Goal: Information Seeking & Learning: Learn about a topic

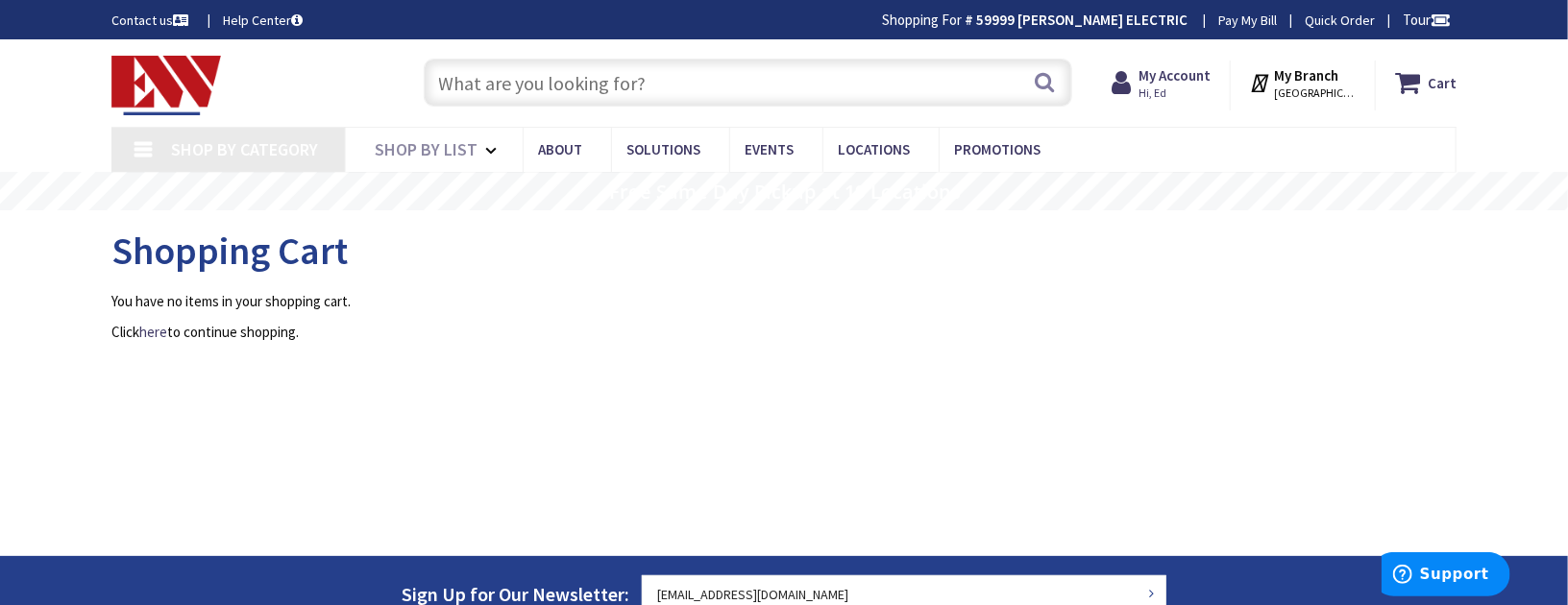
click at [465, 78] on input "text" at bounding box center [748, 82] width 649 height 48
type input "[GEOGRAPHIC_DATA], [GEOGRAPHIC_DATA]"
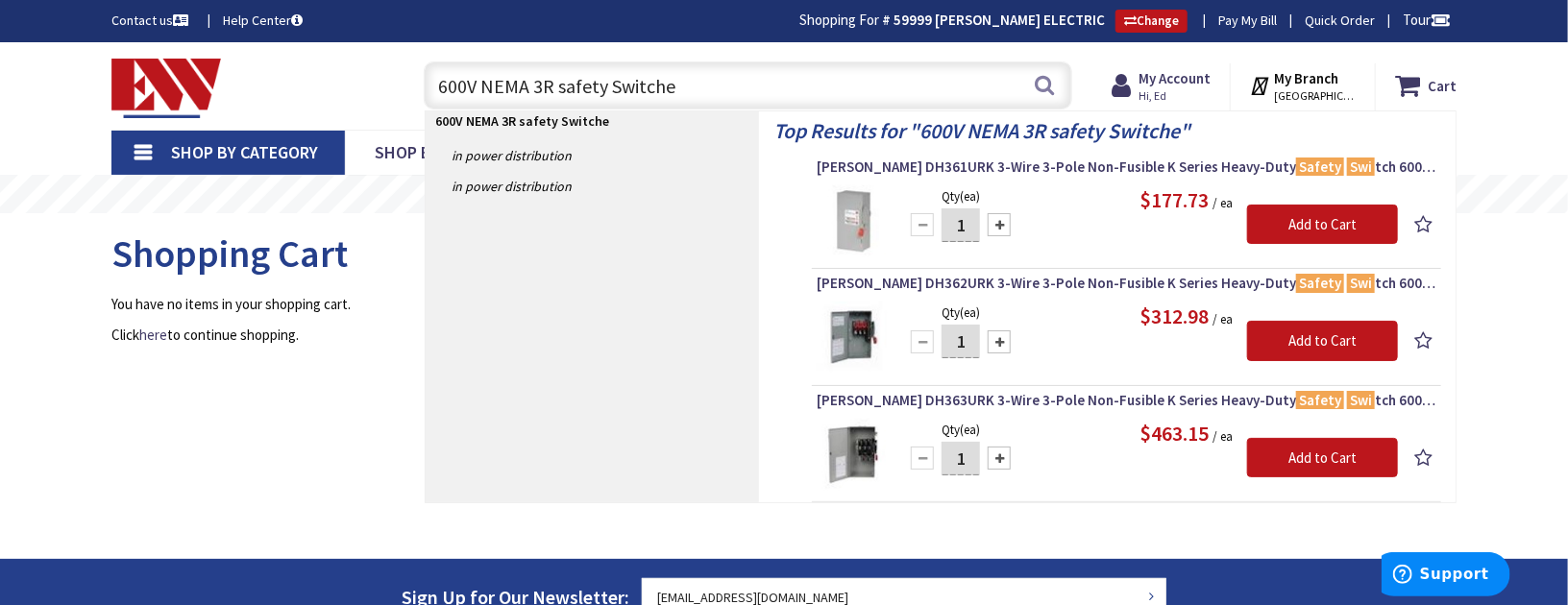
type input "600V NEMA 3R safety Switches"
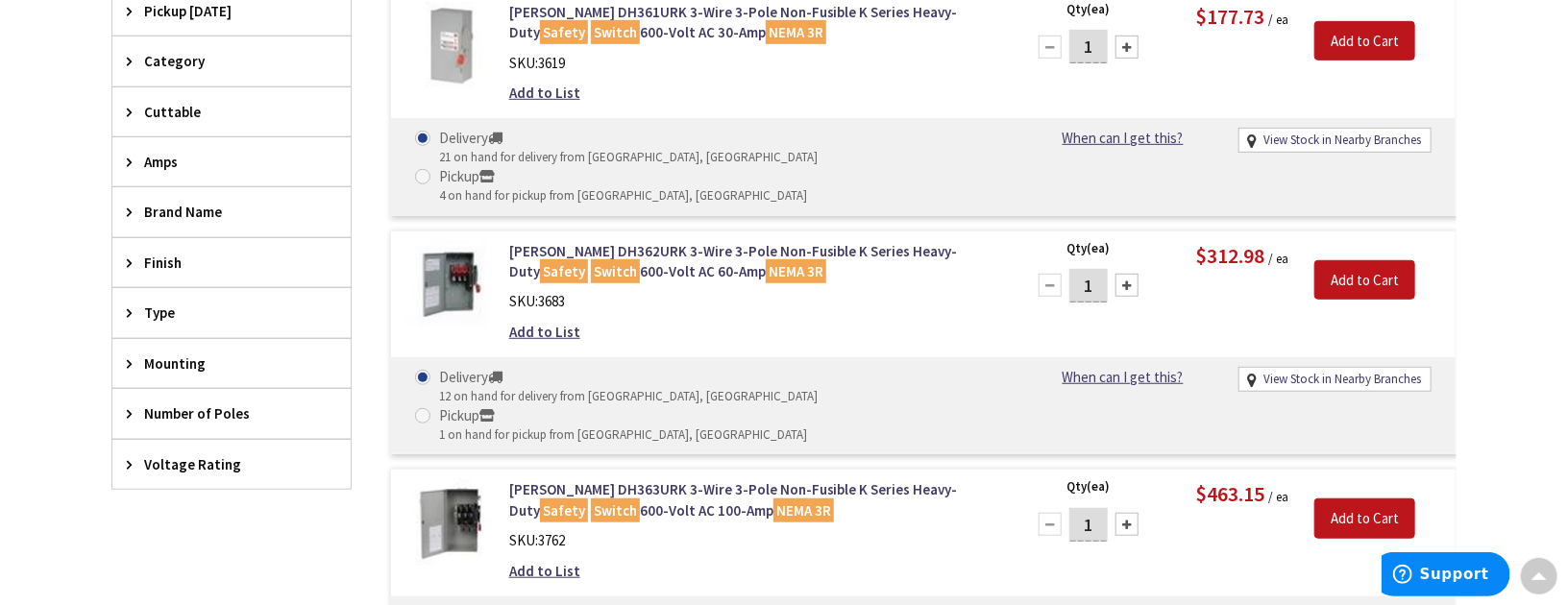
scroll to position [578, 0]
click at [591, 241] on link "[PERSON_NAME] DH362URK 3-Wire 3-Pole Non-Fusible K Series Heavy-Duty Safety Swi…" at bounding box center [754, 262] width 489 height 42
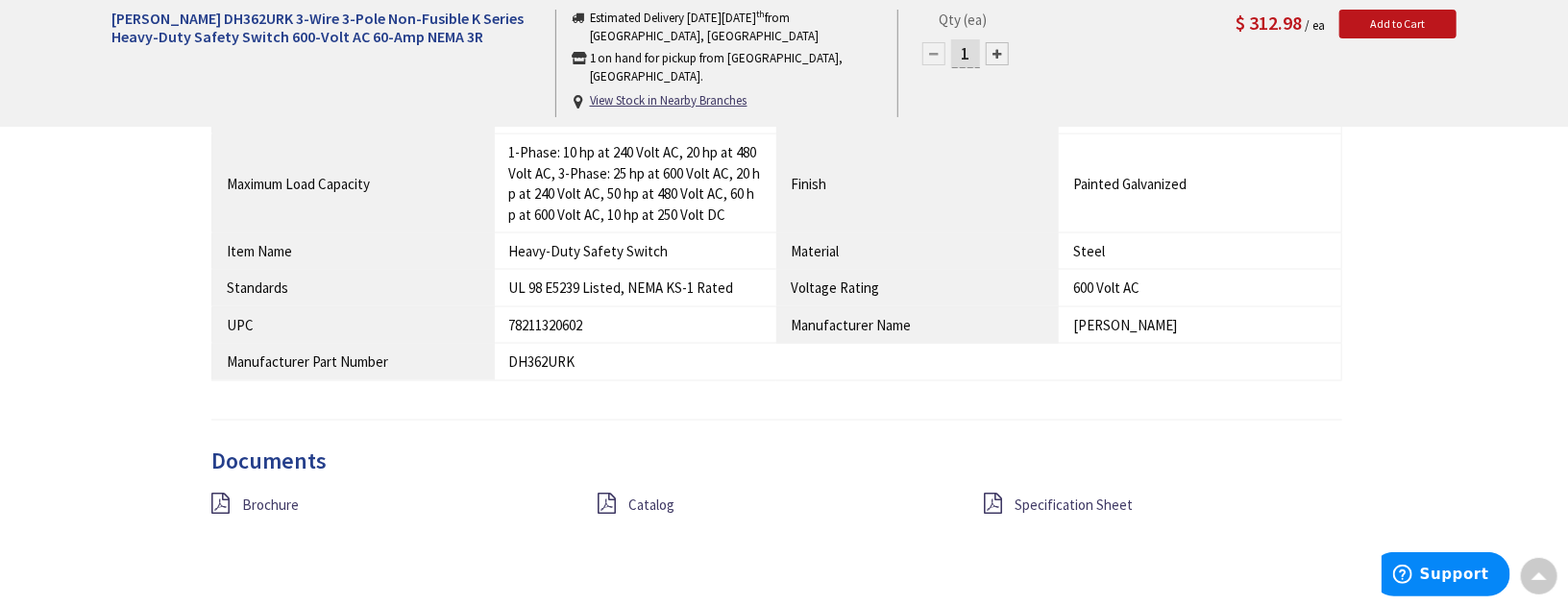
scroll to position [1443, 0]
click at [263, 500] on span "Brochure" at bounding box center [270, 508] width 57 height 18
click at [1084, 499] on span "Specification Sheet" at bounding box center [1074, 508] width 118 height 18
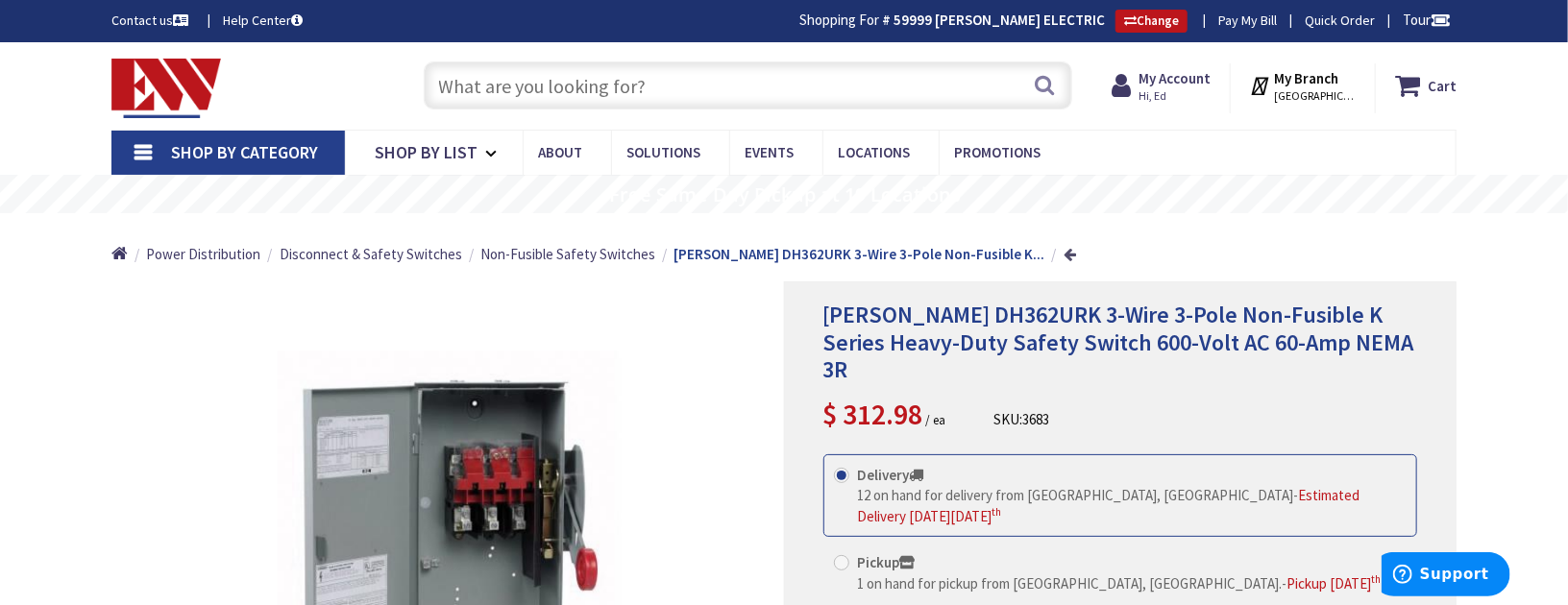
click at [1064, 256] on link at bounding box center [1070, 254] width 13 height 15
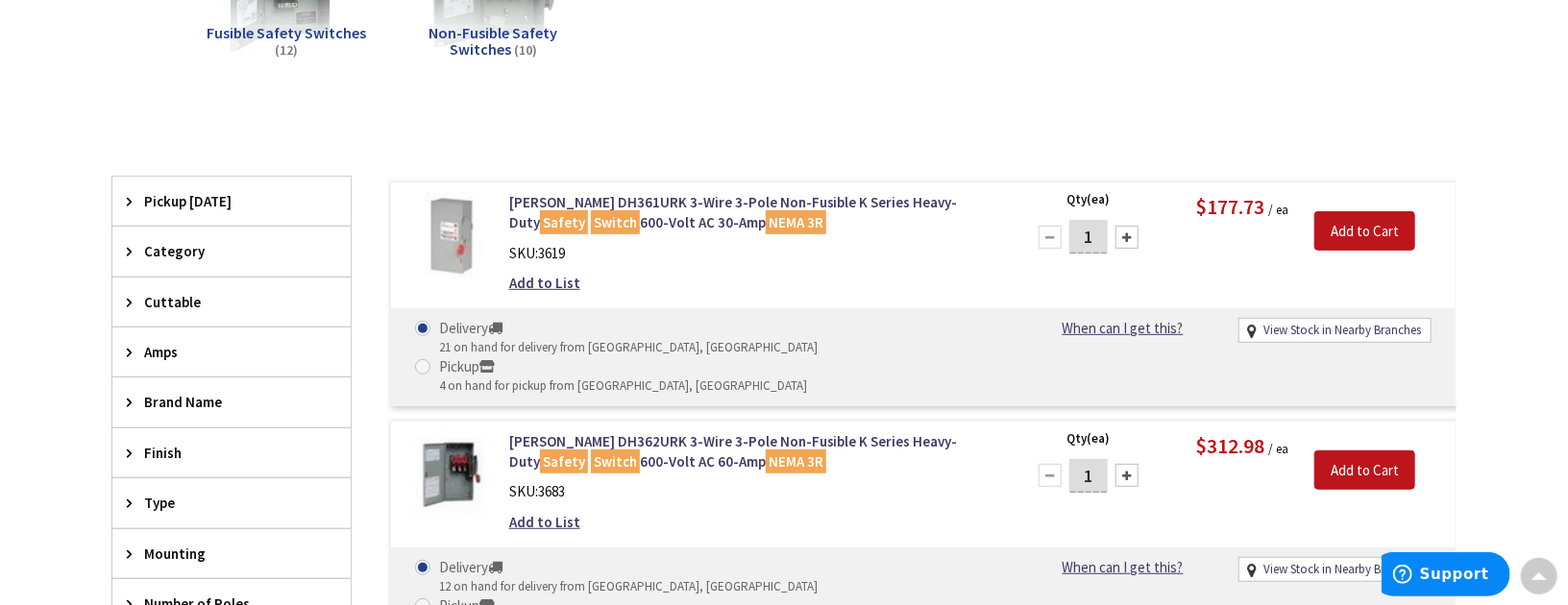
scroll to position [388, 0]
click at [766, 450] on mark "NEMA 3R" at bounding box center [795, 462] width 60 height 24
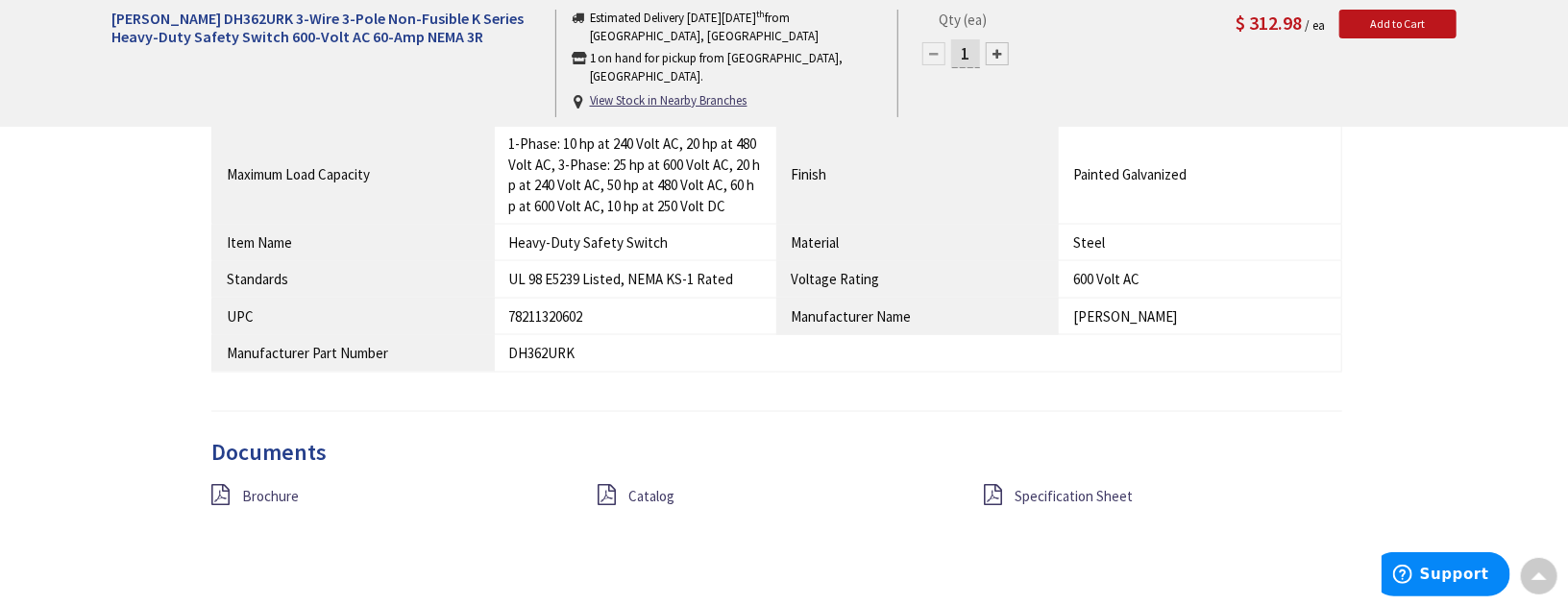
scroll to position [1730, 0]
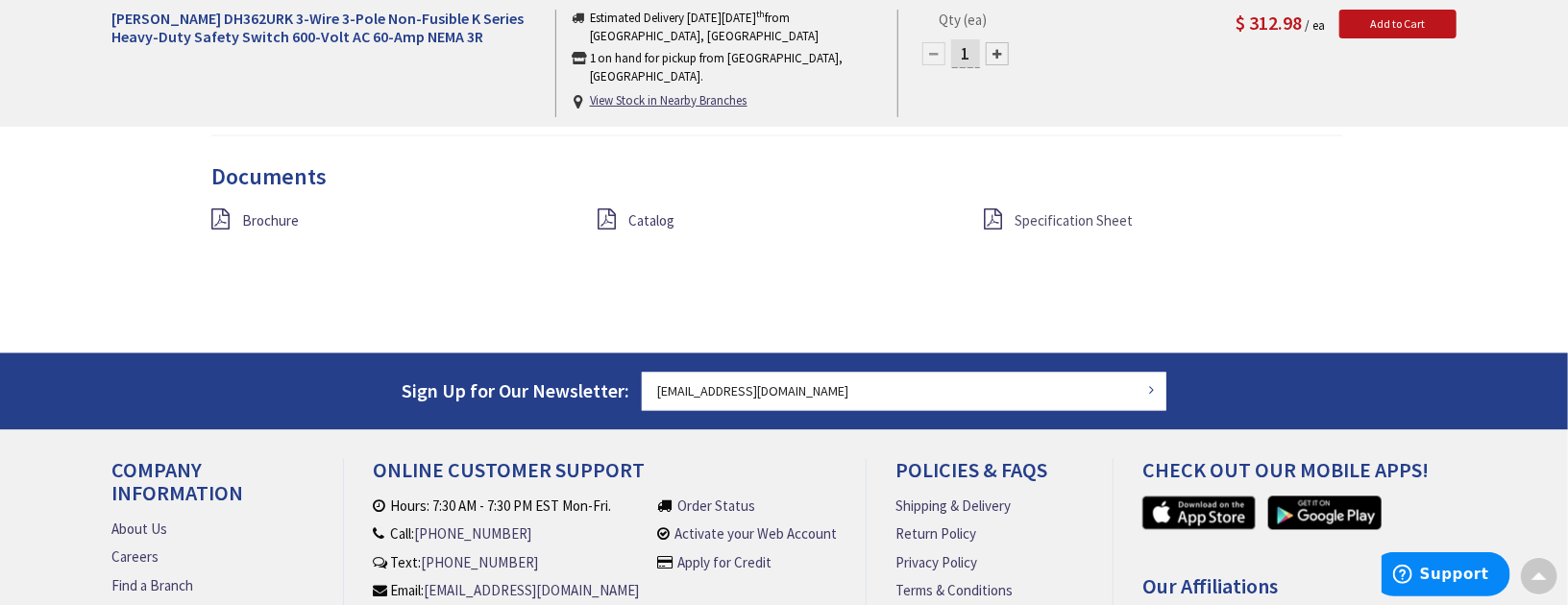
click at [1040, 215] on span "Specification Sheet" at bounding box center [1074, 221] width 118 height 18
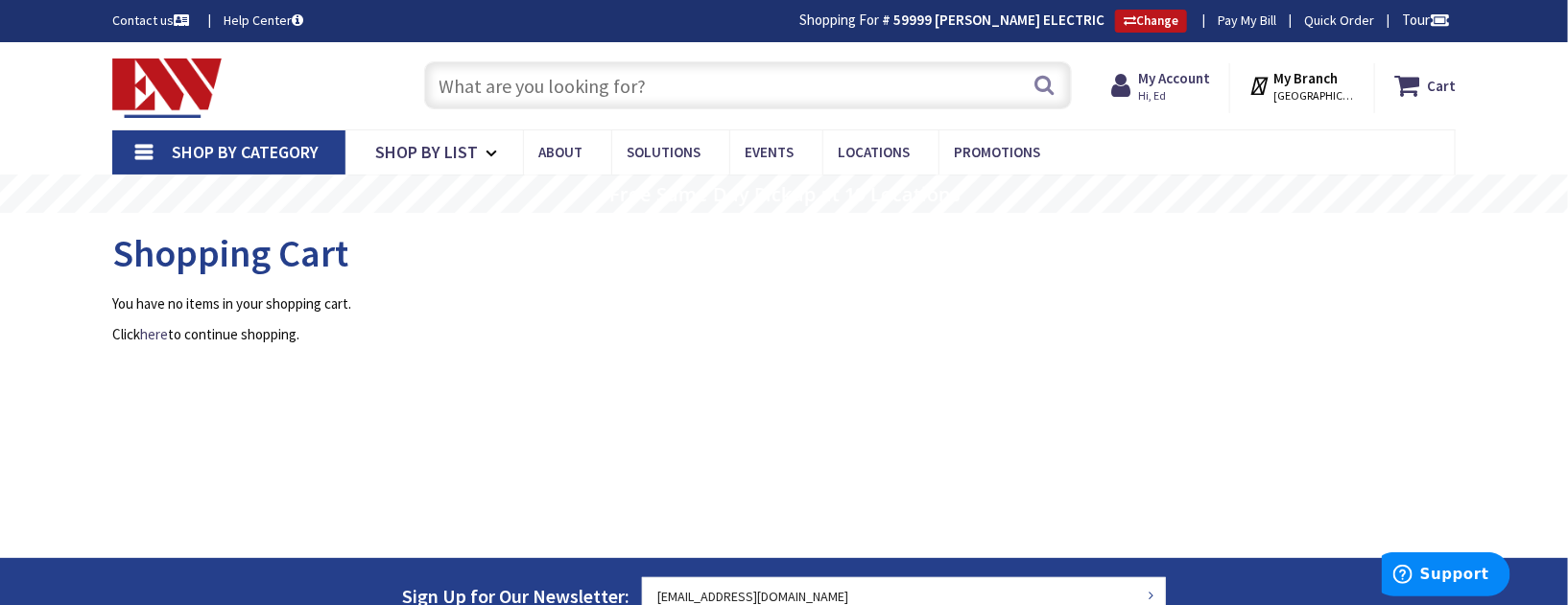
click at [693, 87] on input "text" at bounding box center [748, 85] width 648 height 48
click at [391, 242] on h1 "Shopping Cart" at bounding box center [784, 252] width 1343 height 43
click at [513, 91] on input "text" at bounding box center [748, 85] width 648 height 48
click at [417, 265] on h1 "Shopping Cart" at bounding box center [784, 252] width 1343 height 43
drag, startPoint x: 805, startPoint y: 84, endPoint x: 815, endPoint y: 83, distance: 10.0
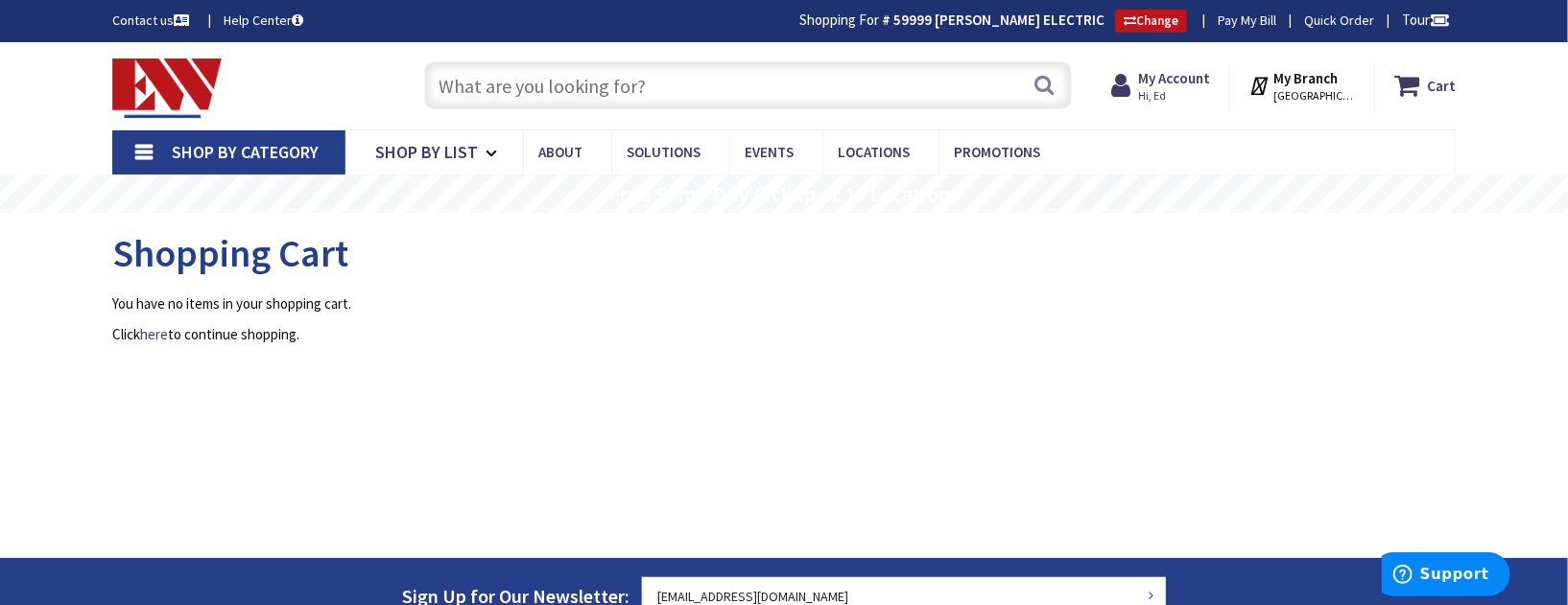
click at [805, 84] on input "text" at bounding box center [748, 85] width 648 height 48
